Goal: Transaction & Acquisition: Purchase product/service

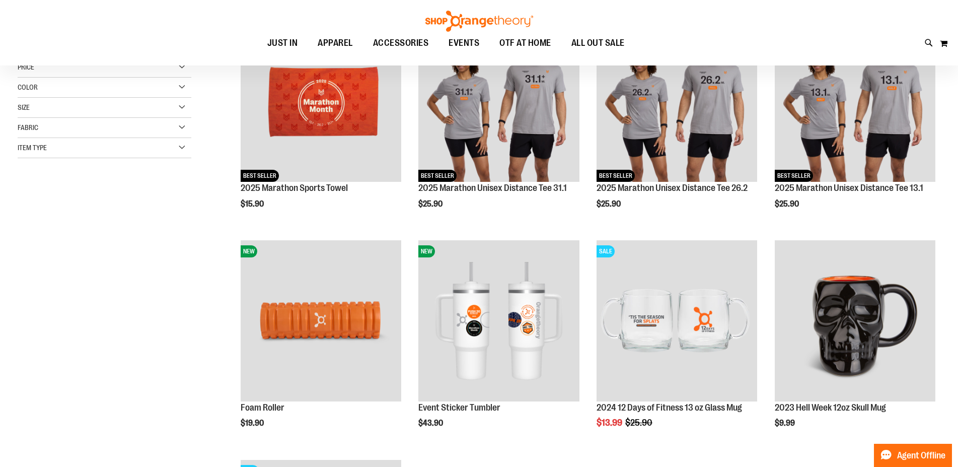
scroll to position [22, 0]
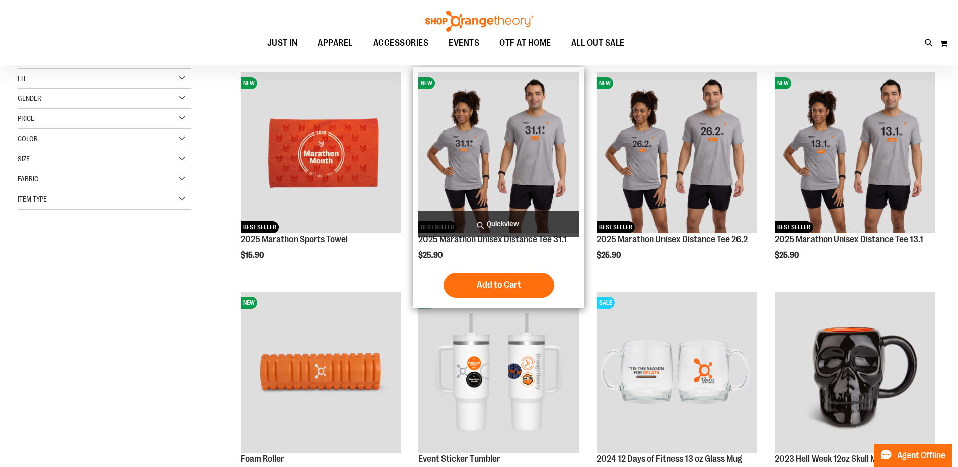
click at [547, 121] on img "product" at bounding box center [498, 152] width 161 height 161
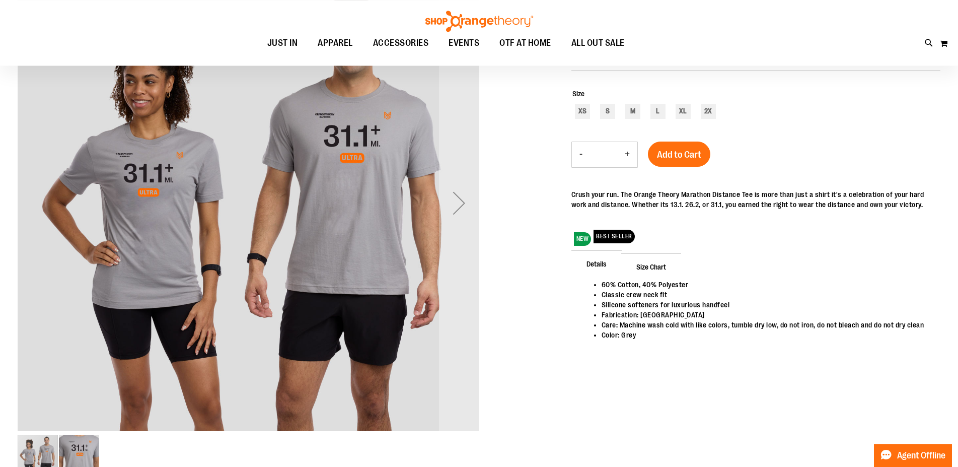
scroll to position [69, 0]
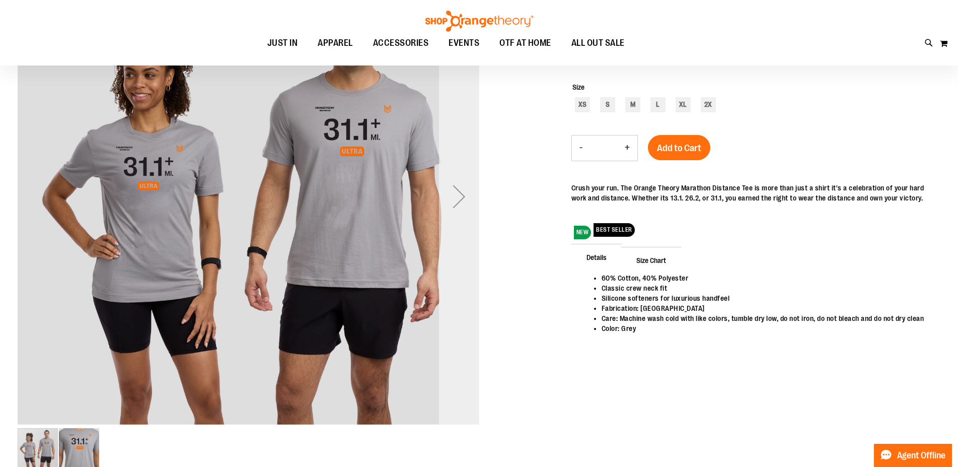
click at [461, 207] on div "Next" at bounding box center [459, 196] width 40 height 40
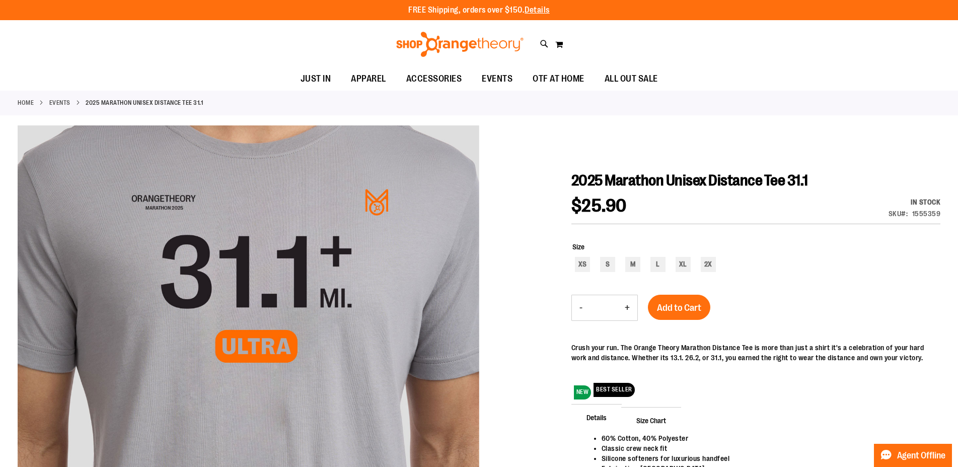
scroll to position [17, 0]
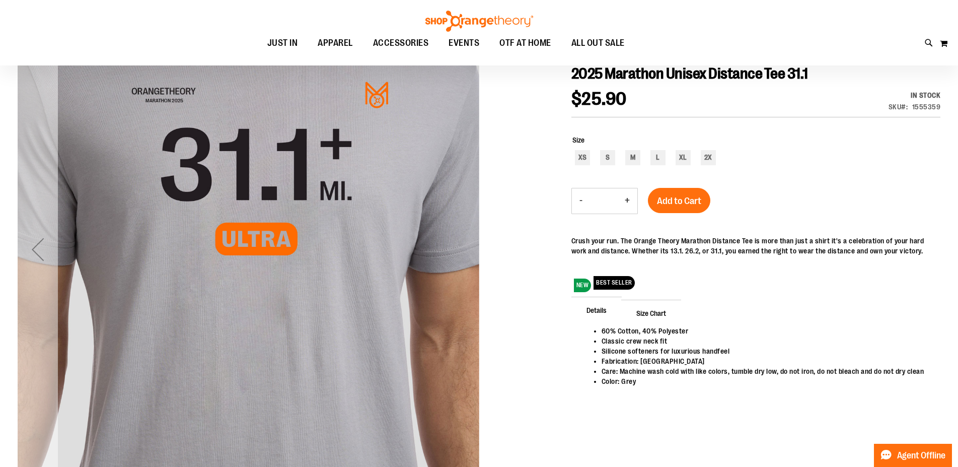
click at [41, 313] on div "Previous" at bounding box center [38, 249] width 40 height 462
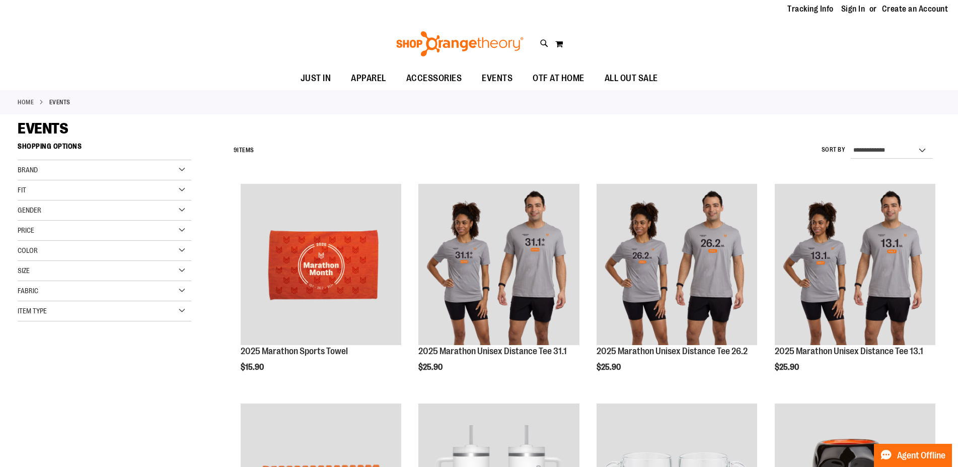
scroll to position [22, 0]
